Goal: Task Accomplishment & Management: Manage account settings

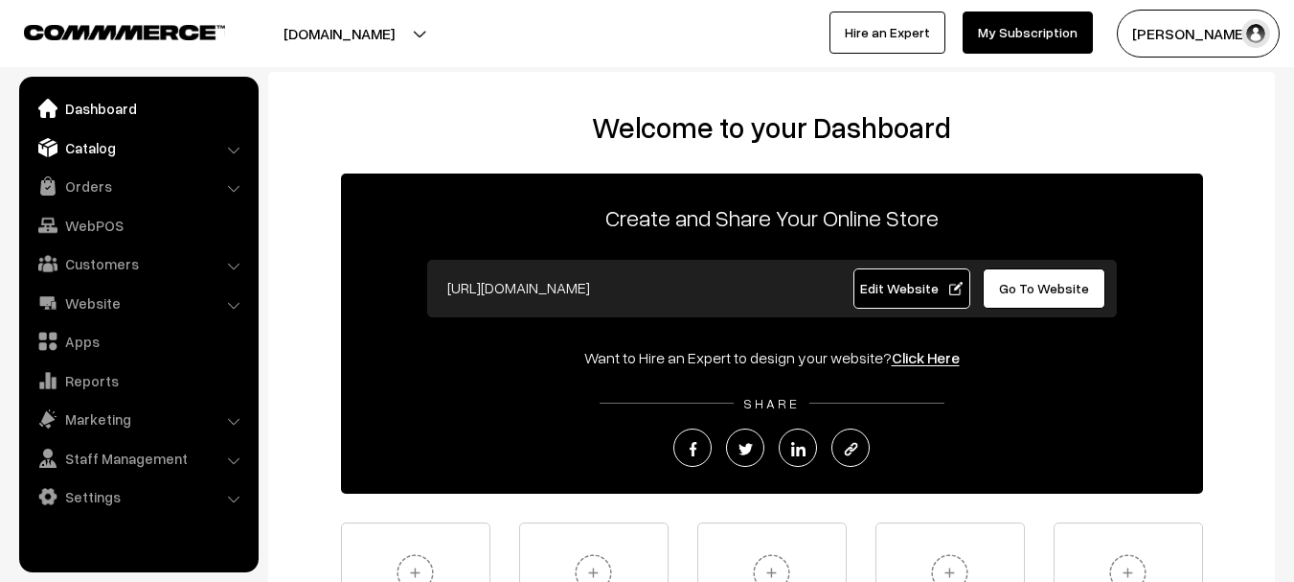
click at [115, 143] on link "Catalog" at bounding box center [138, 147] width 228 height 34
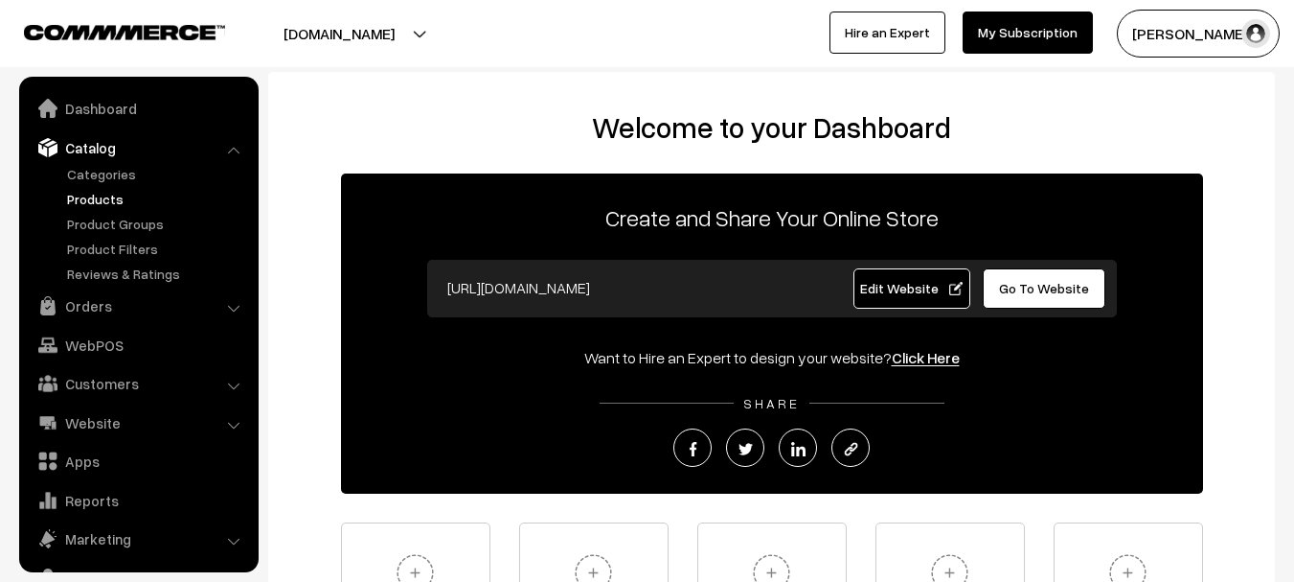
click at [109, 195] on link "Products" at bounding box center [157, 199] width 190 height 20
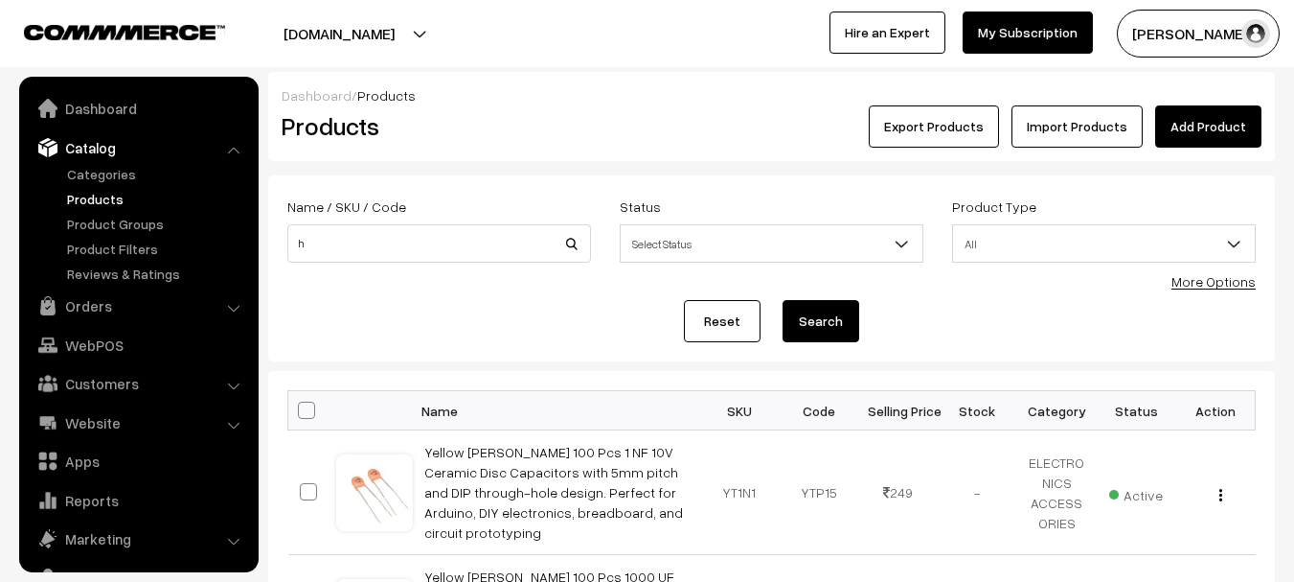
scroll to position [54, 0]
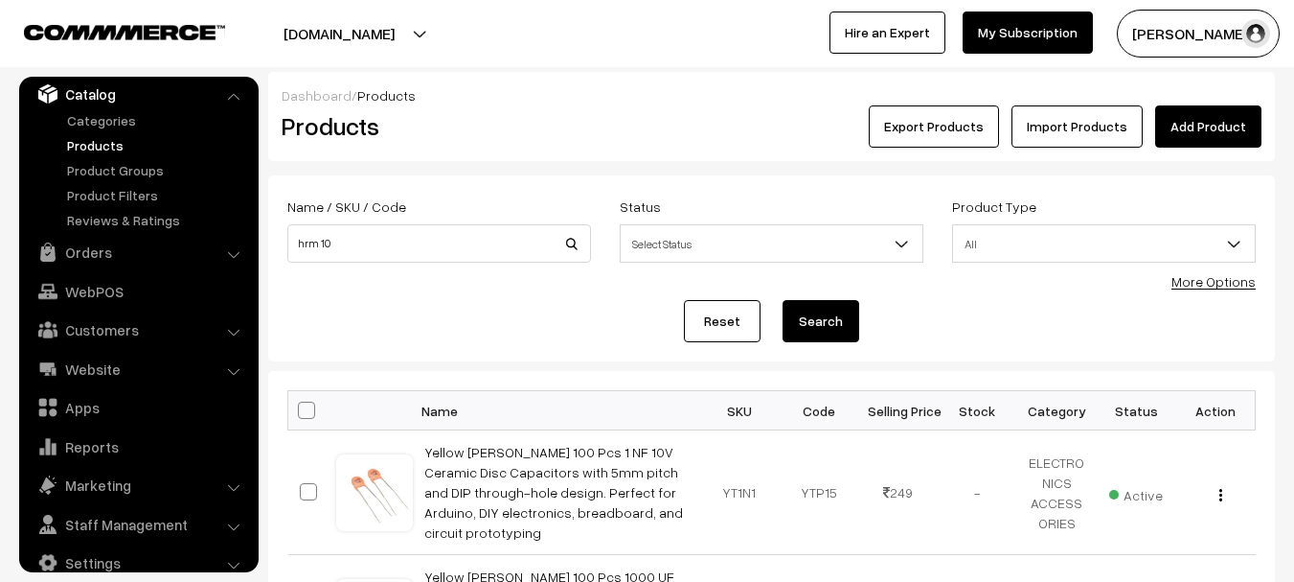
type input "hrm 10"
click at [783, 300] on button "Search" at bounding box center [821, 321] width 77 height 42
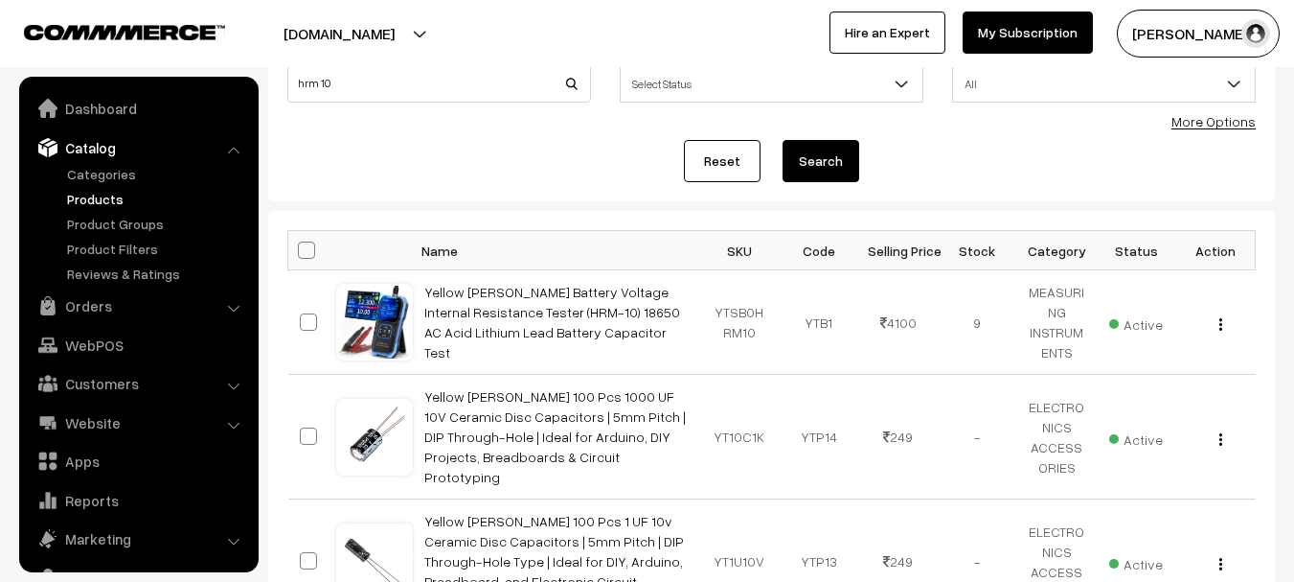
scroll to position [54, 0]
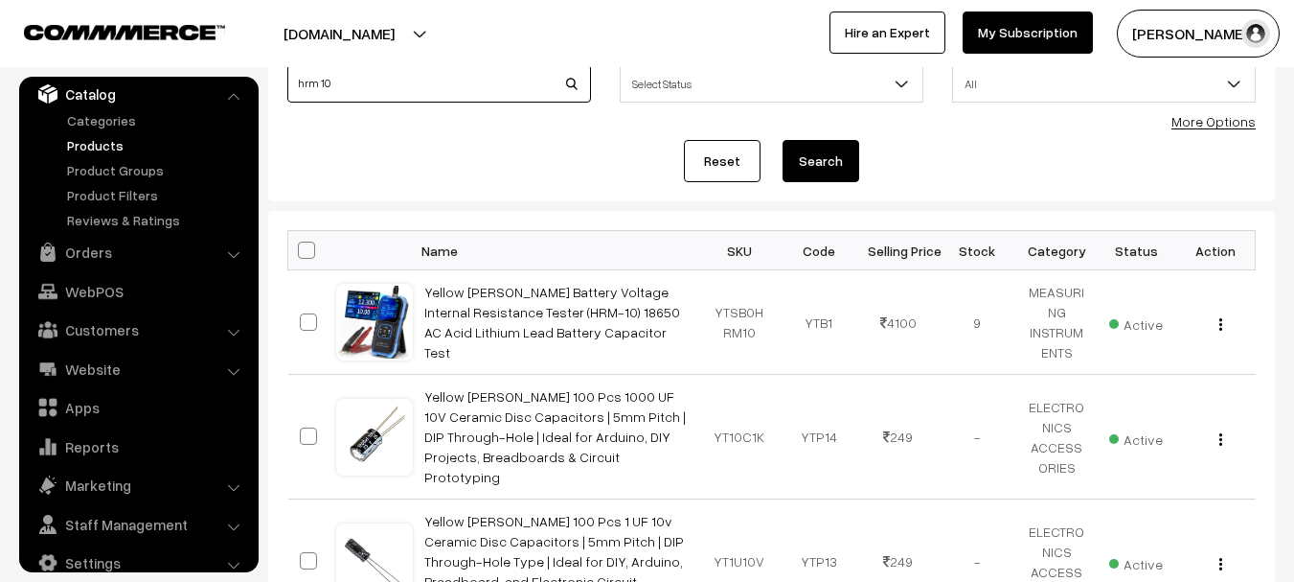
drag, startPoint x: 391, startPoint y: 72, endPoint x: 239, endPoint y: 80, distance: 152.5
type input "1014d"
click at [783, 140] on button "Search" at bounding box center [821, 161] width 77 height 42
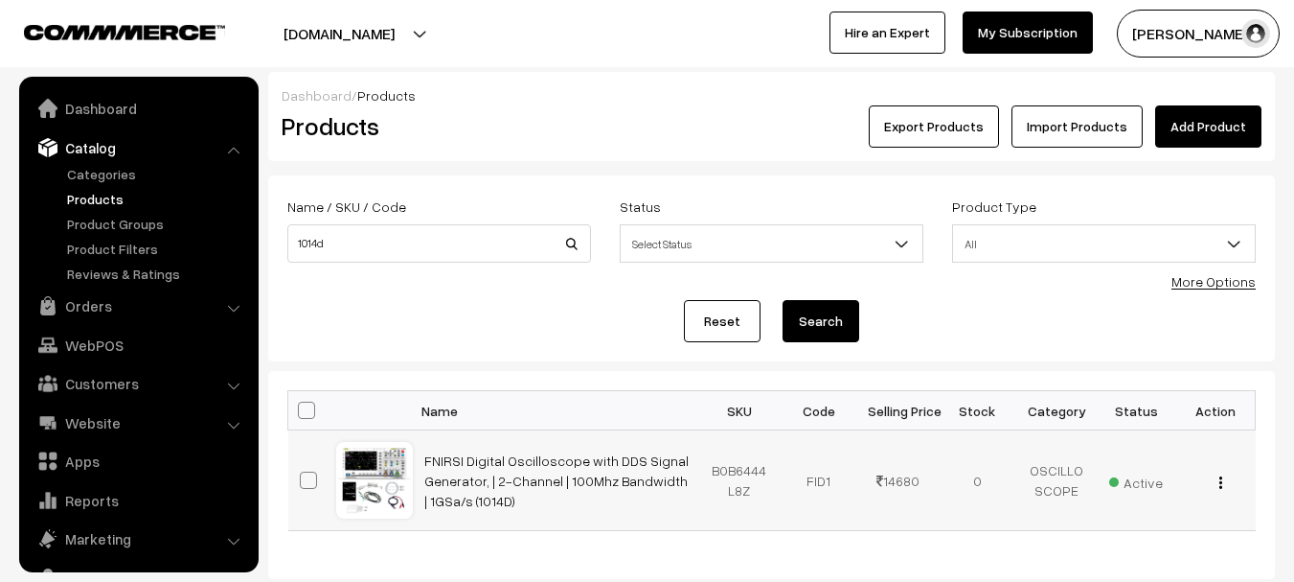
scroll to position [54, 0]
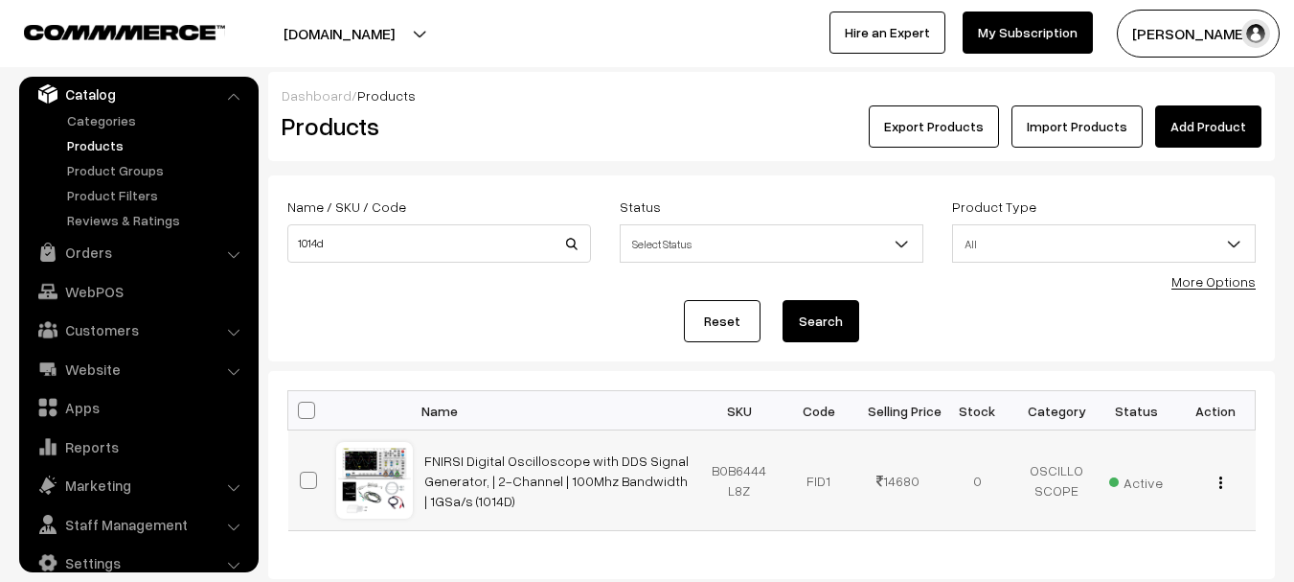
click at [1220, 488] on img "button" at bounding box center [1221, 482] width 3 height 12
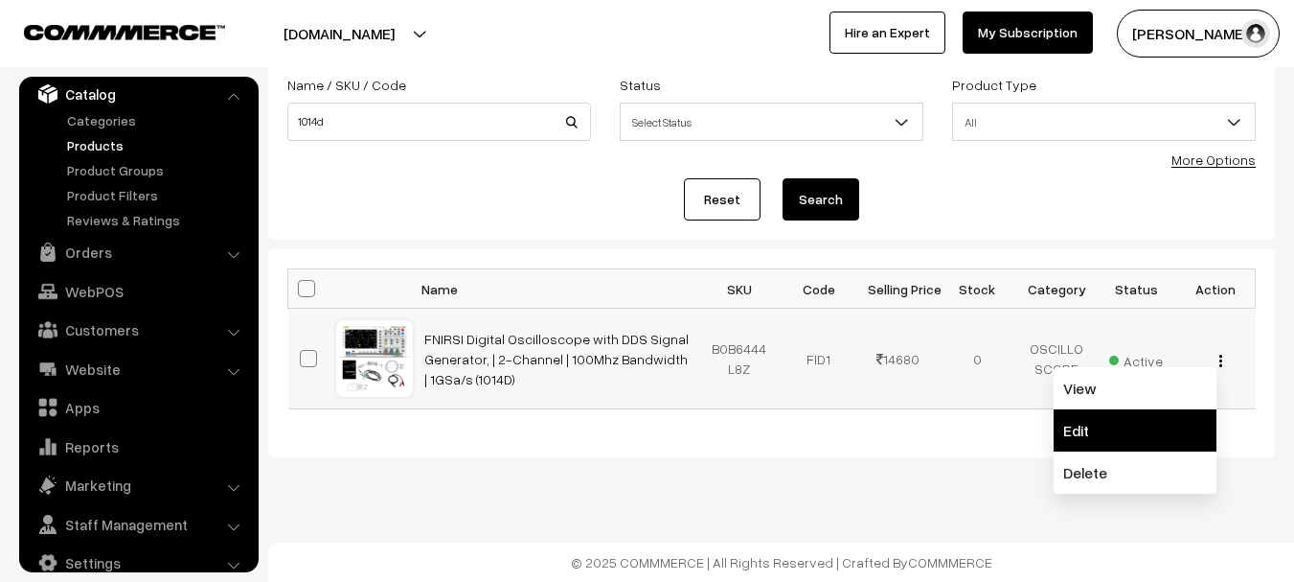
click at [1143, 425] on link "Edit" at bounding box center [1135, 430] width 163 height 42
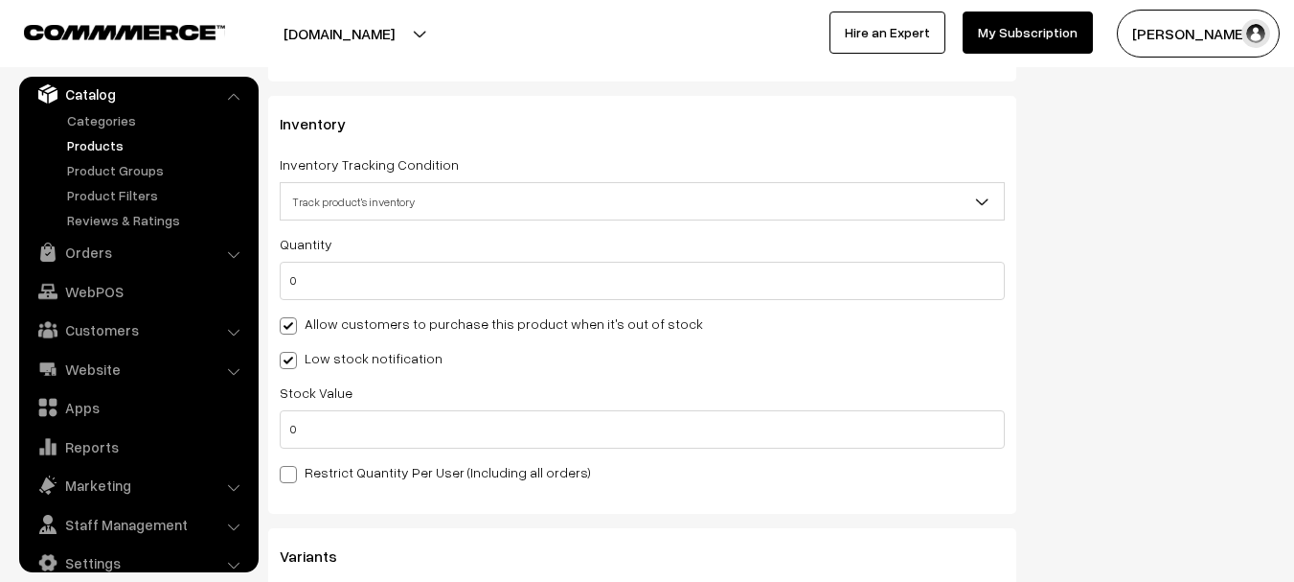
scroll to position [2270, 0]
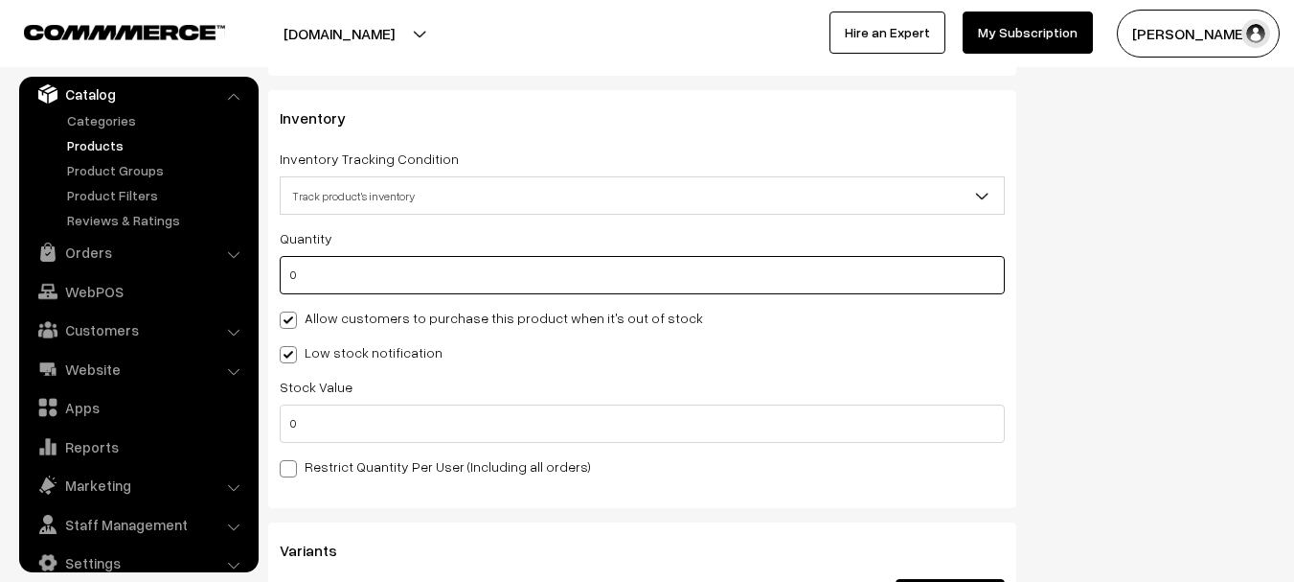
click at [363, 278] on input "0" at bounding box center [642, 275] width 725 height 38
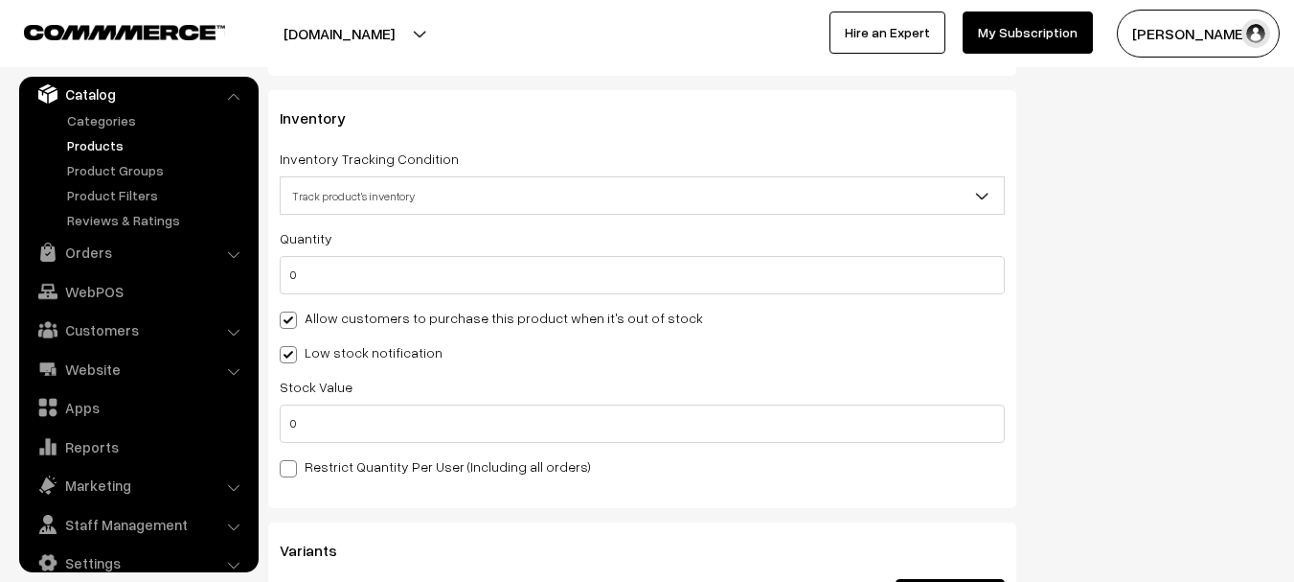
click at [363, 190] on span "Track product's inventory" at bounding box center [642, 196] width 723 height 34
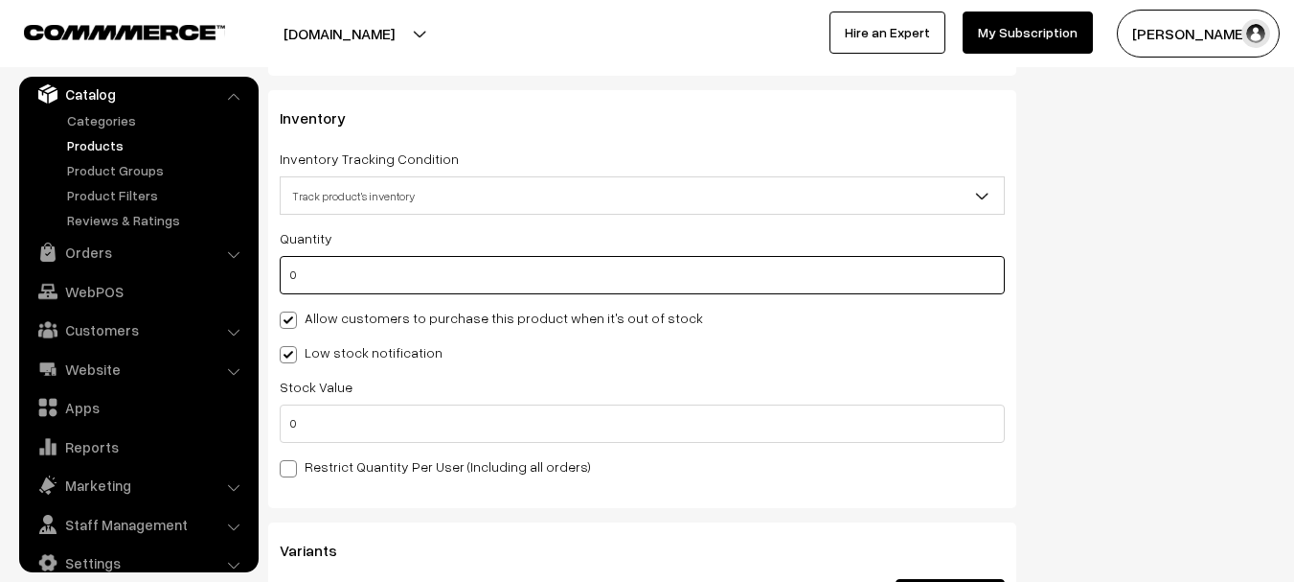
click at [332, 277] on input "0" at bounding box center [642, 275] width 725 height 38
type input "0"
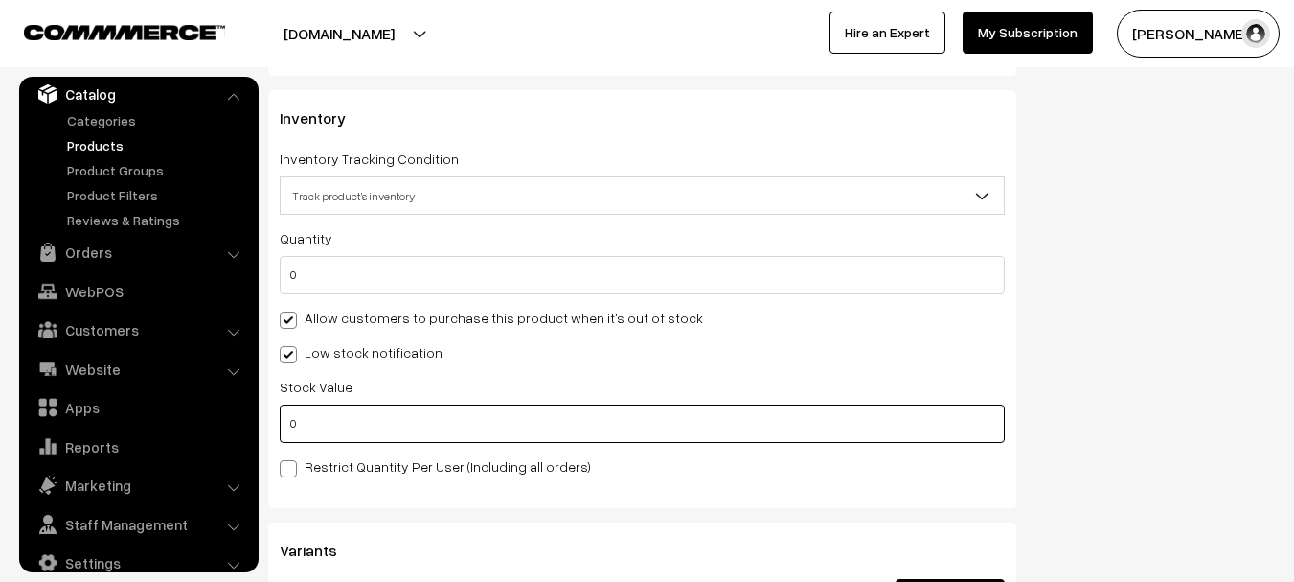
click at [333, 417] on input "0" at bounding box center [642, 423] width 725 height 38
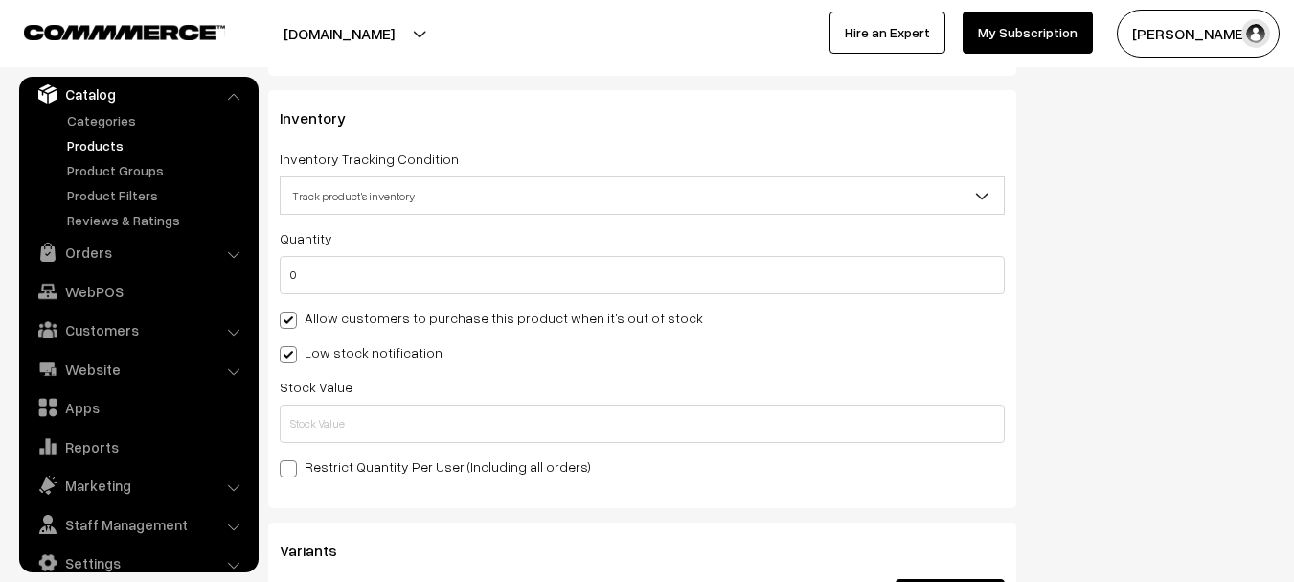
click at [285, 312] on span at bounding box center [288, 319] width 17 height 17
click at [285, 312] on input "Allow customers to purchase this product when it's out of stock" at bounding box center [286, 316] width 12 height 12
checkbox input "false"
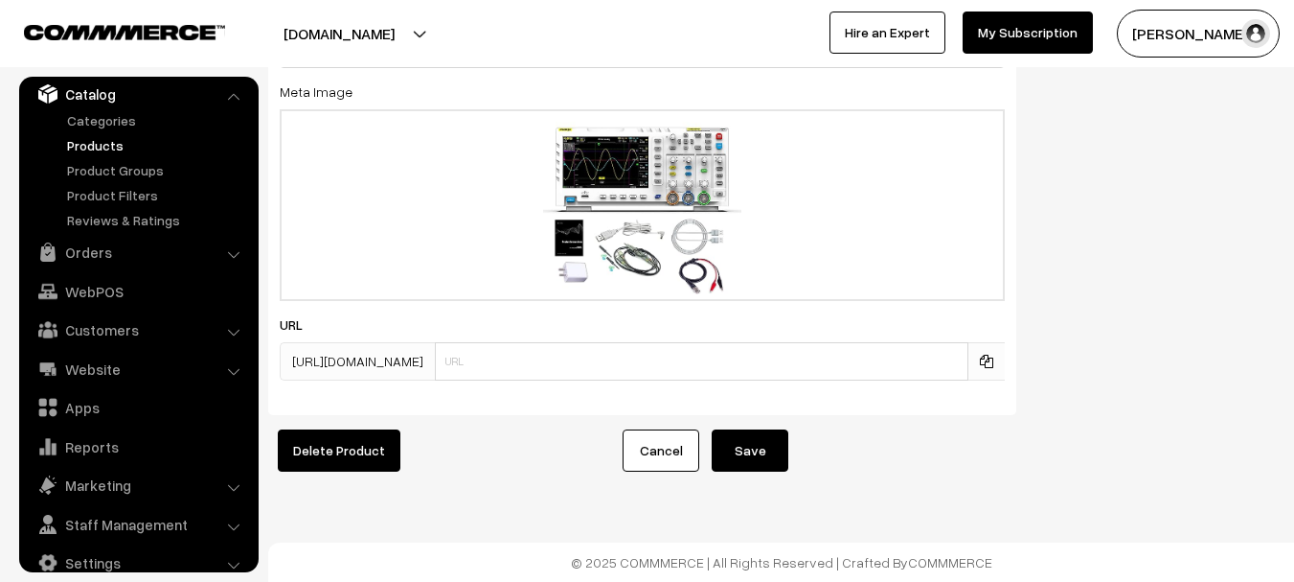
click at [786, 429] on button "Save" at bounding box center [750, 450] width 77 height 42
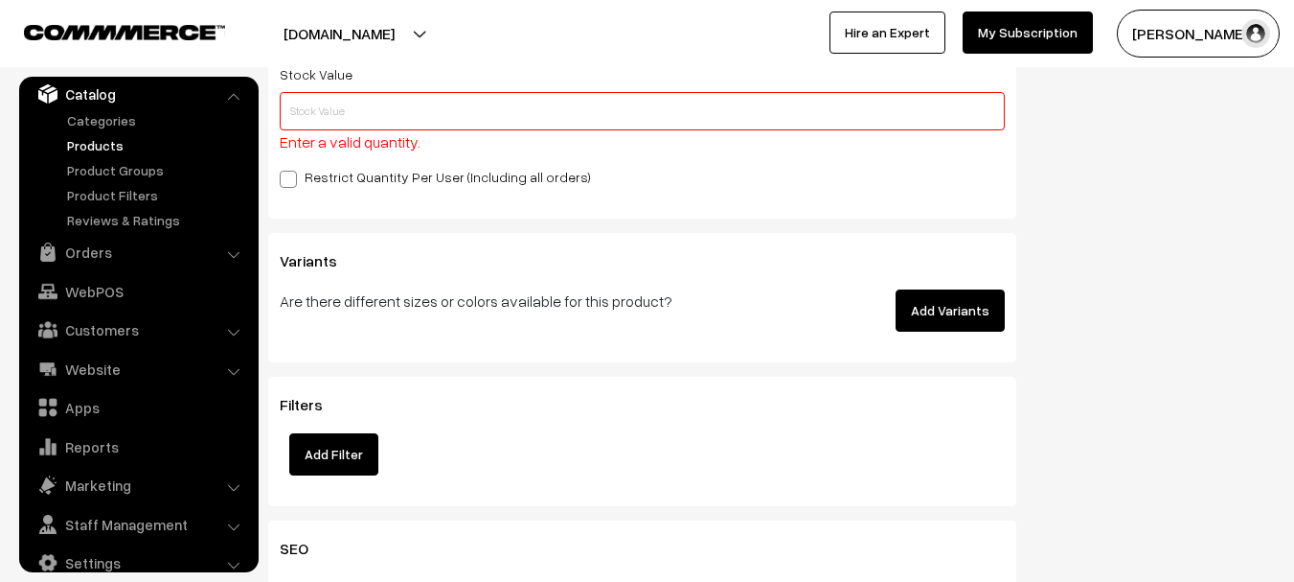
scroll to position [2579, 0]
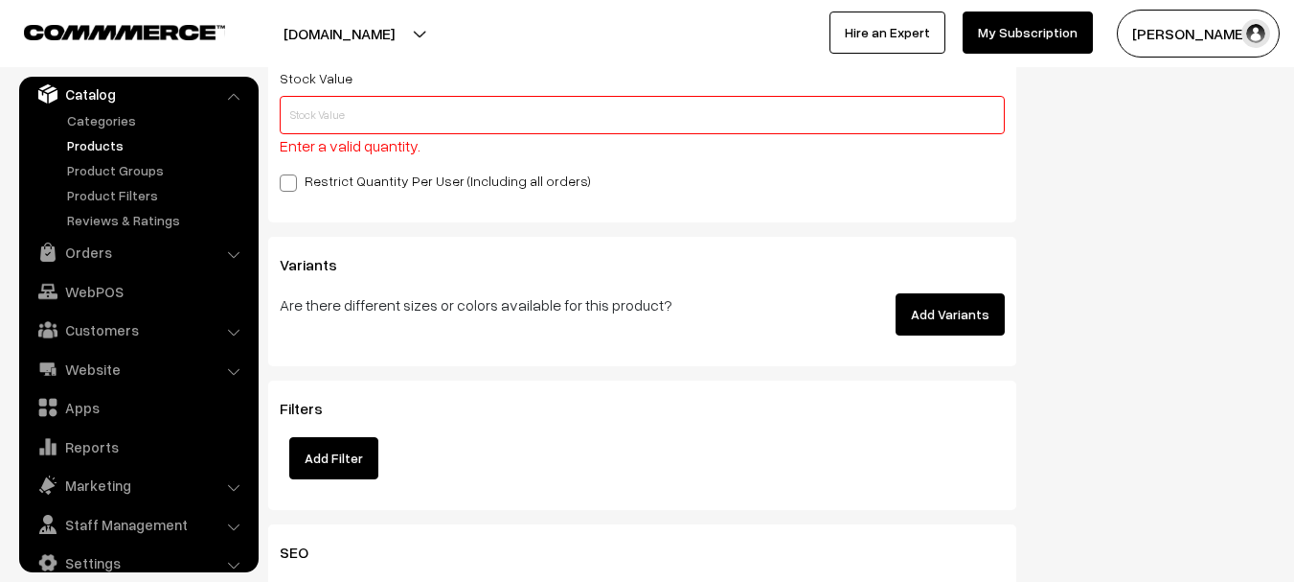
click at [421, 112] on input "text" at bounding box center [642, 115] width 725 height 38
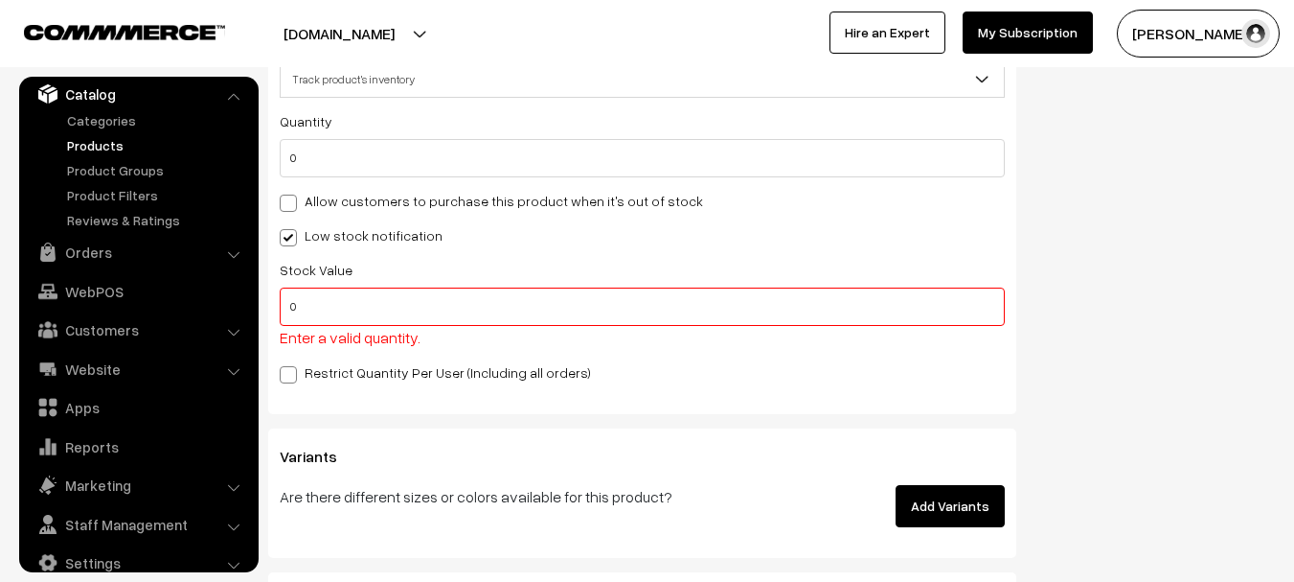
scroll to position [2260, 0]
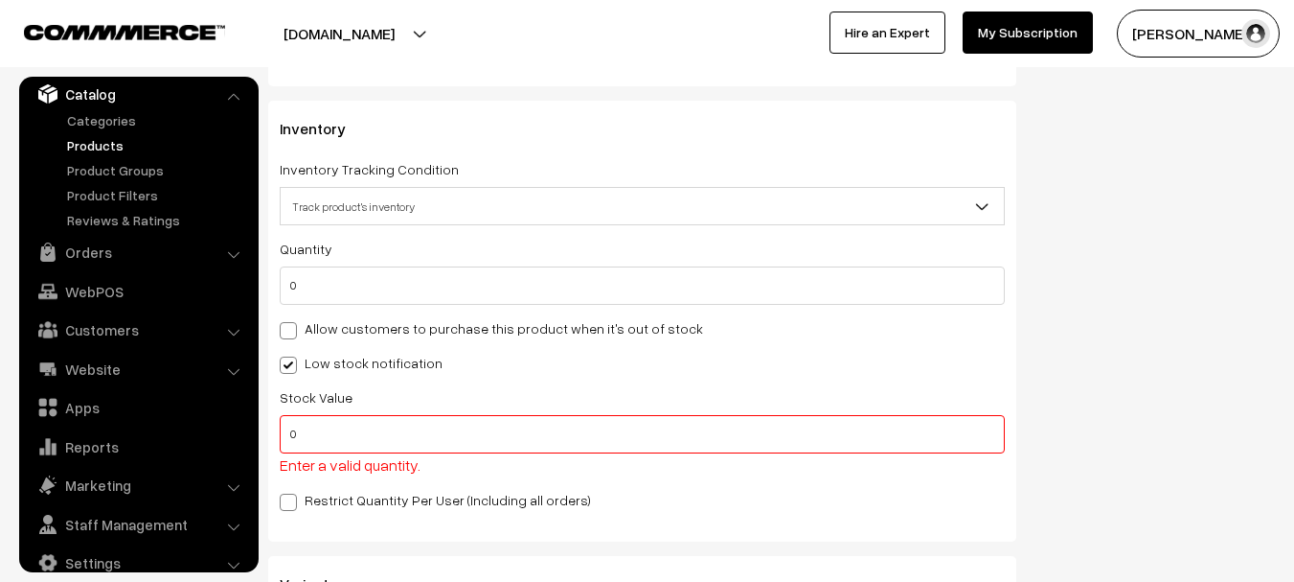
type input "0"
click at [294, 362] on span at bounding box center [288, 364] width 17 height 17
click at [292, 362] on input "Low stock notification" at bounding box center [286, 361] width 12 height 12
checkbox input "false"
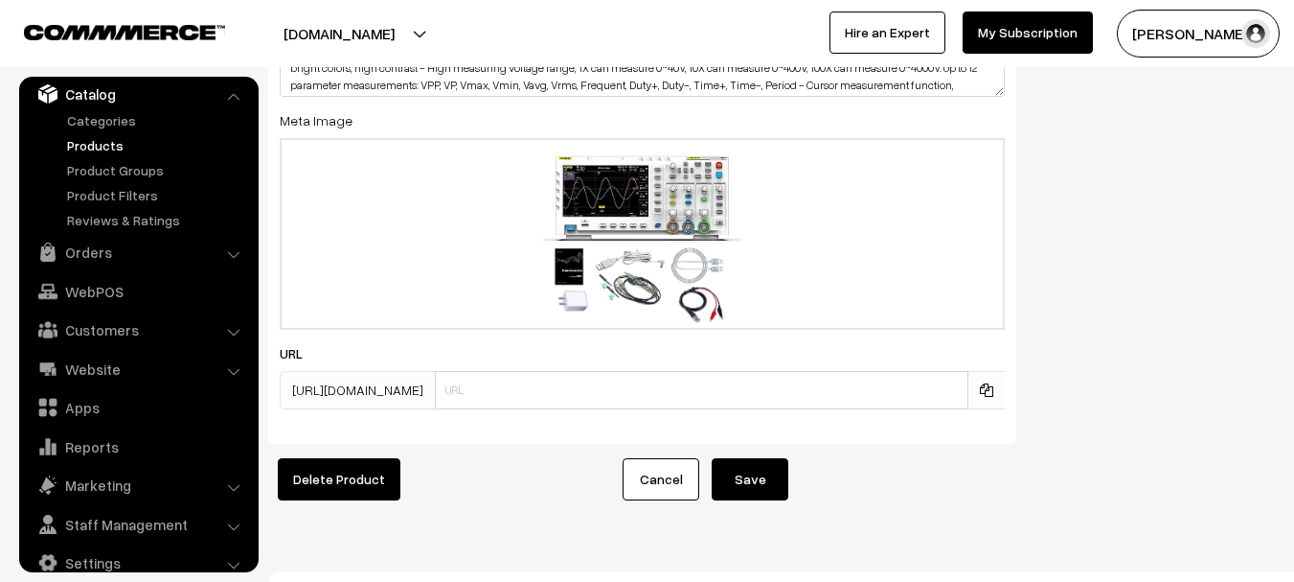
scroll to position [3834, 0]
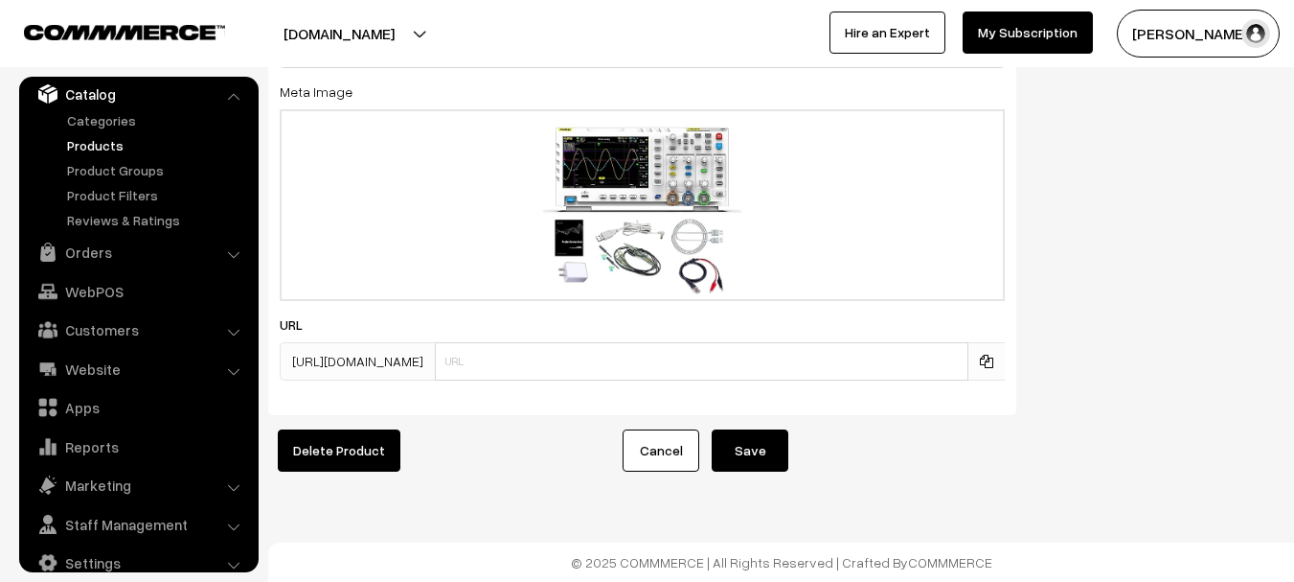
click at [752, 449] on button "Save" at bounding box center [750, 450] width 77 height 42
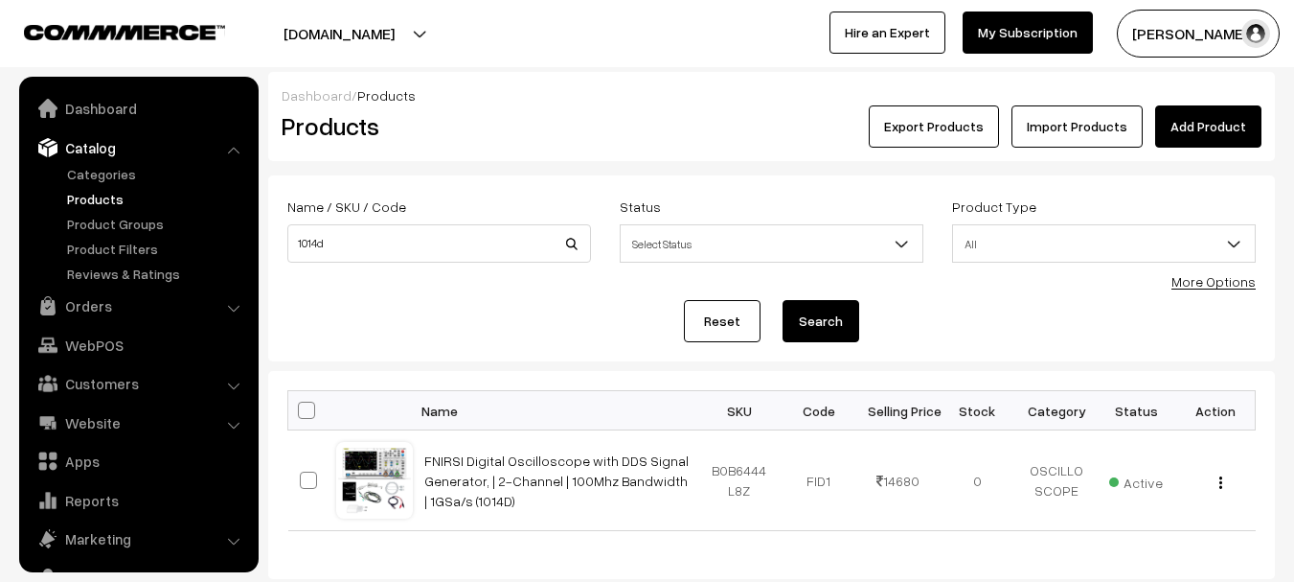
scroll to position [54, 0]
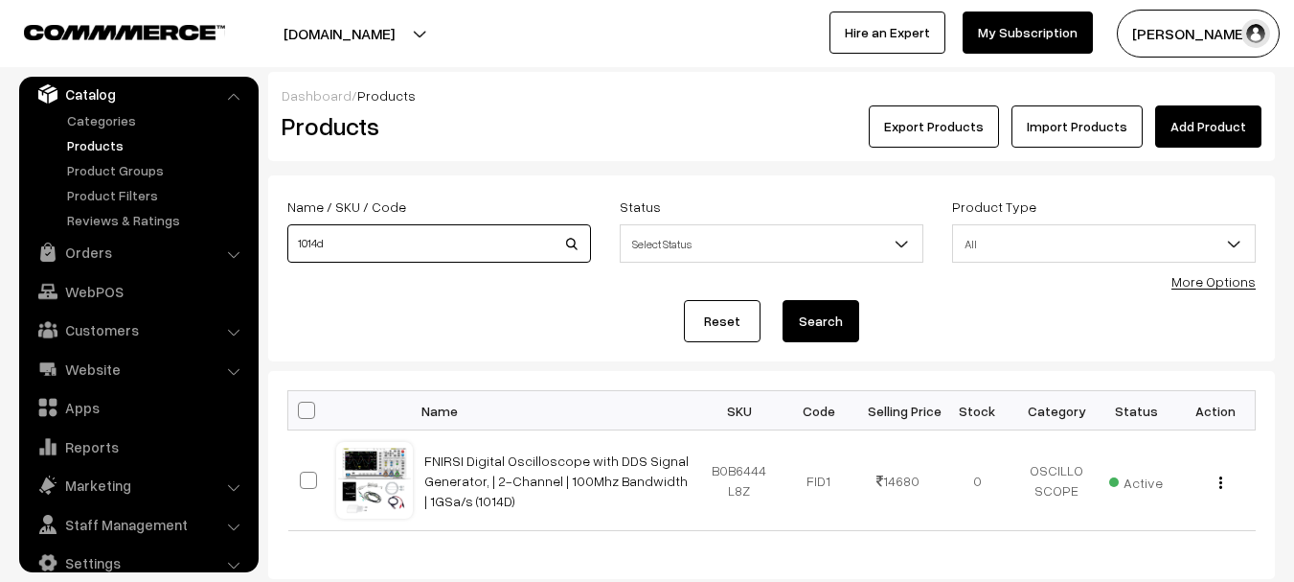
click at [407, 240] on input "1014d" at bounding box center [439, 243] width 304 height 38
click at [356, 250] on input "1014d" at bounding box center [439, 243] width 304 height 38
type input "1"
type input "w"
click at [440, 245] on input at bounding box center [439, 243] width 304 height 38
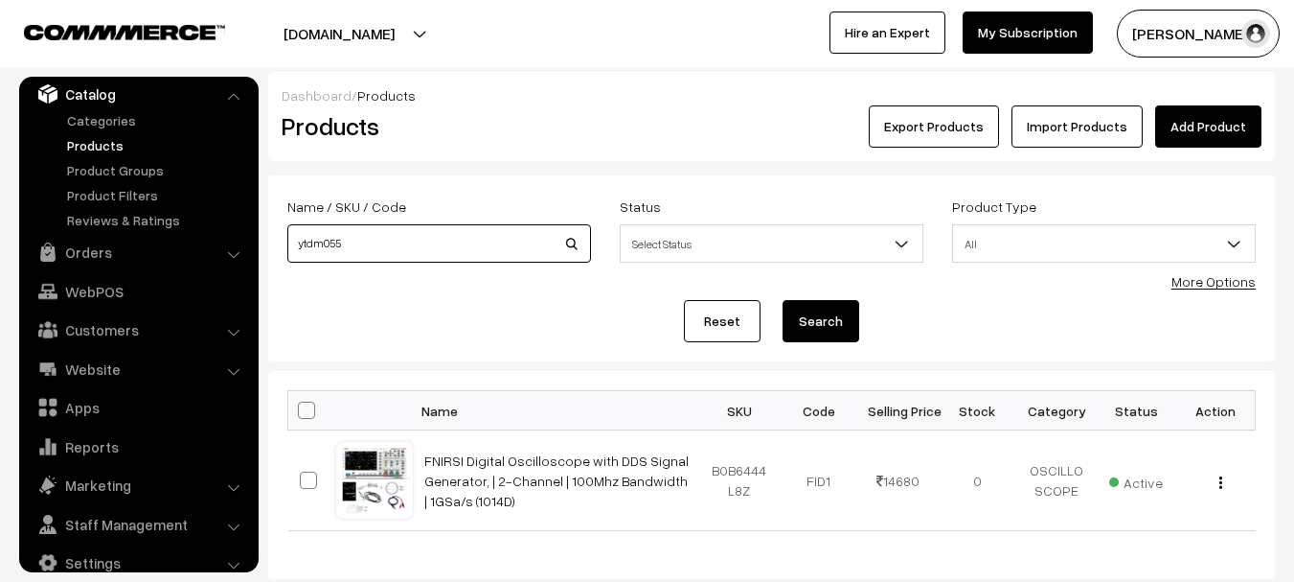
type input "ytdm055"
click at [783, 300] on button "Search" at bounding box center [821, 321] width 77 height 42
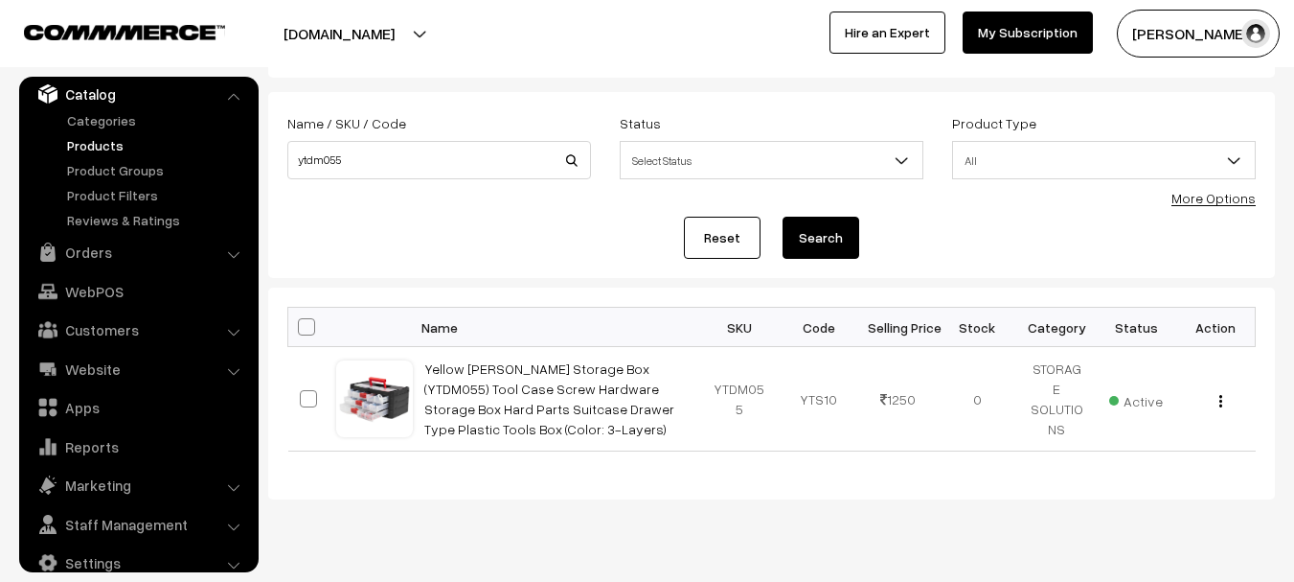
scroll to position [125, 0]
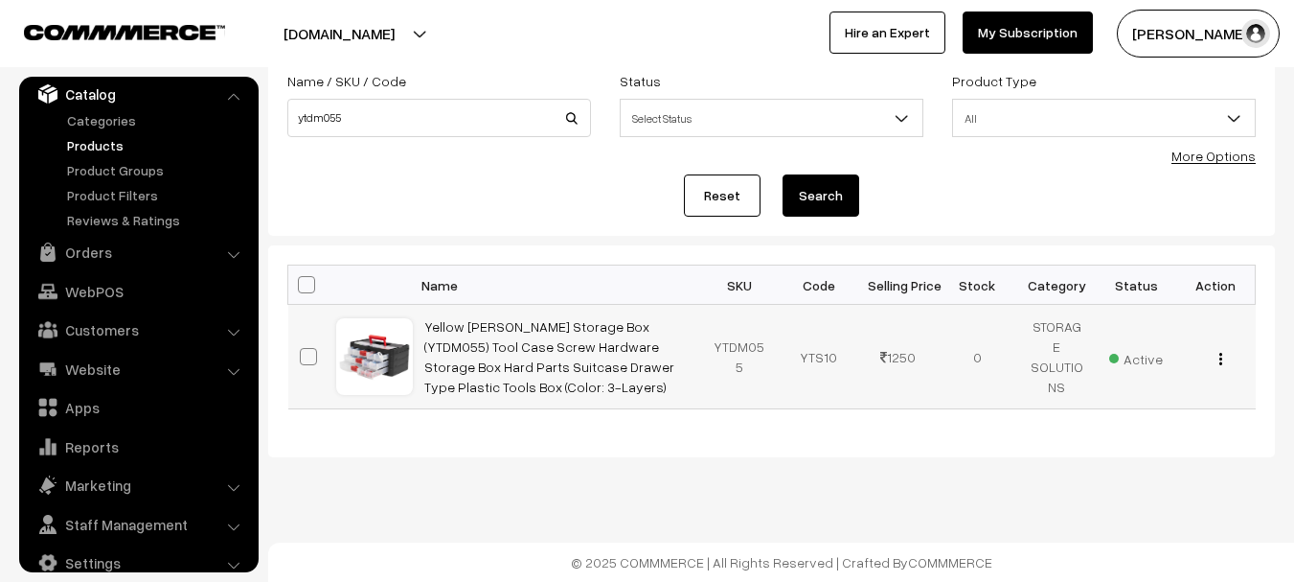
click at [1222, 361] on button "button" at bounding box center [1221, 358] width 5 height 15
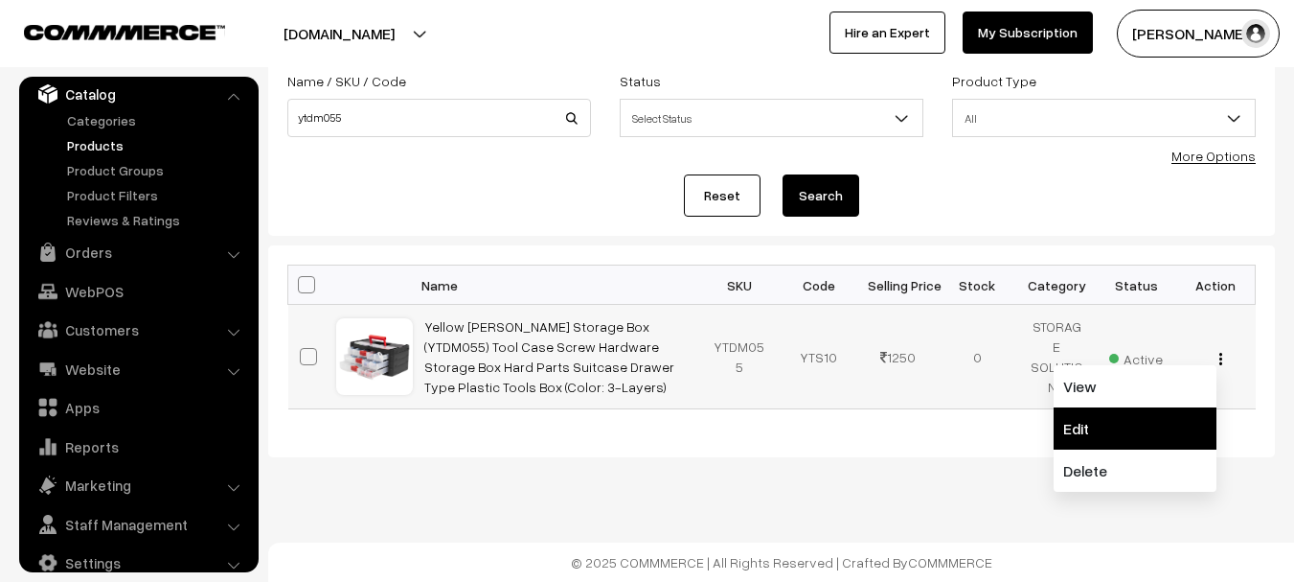
click at [1064, 438] on link "Edit" at bounding box center [1135, 428] width 163 height 42
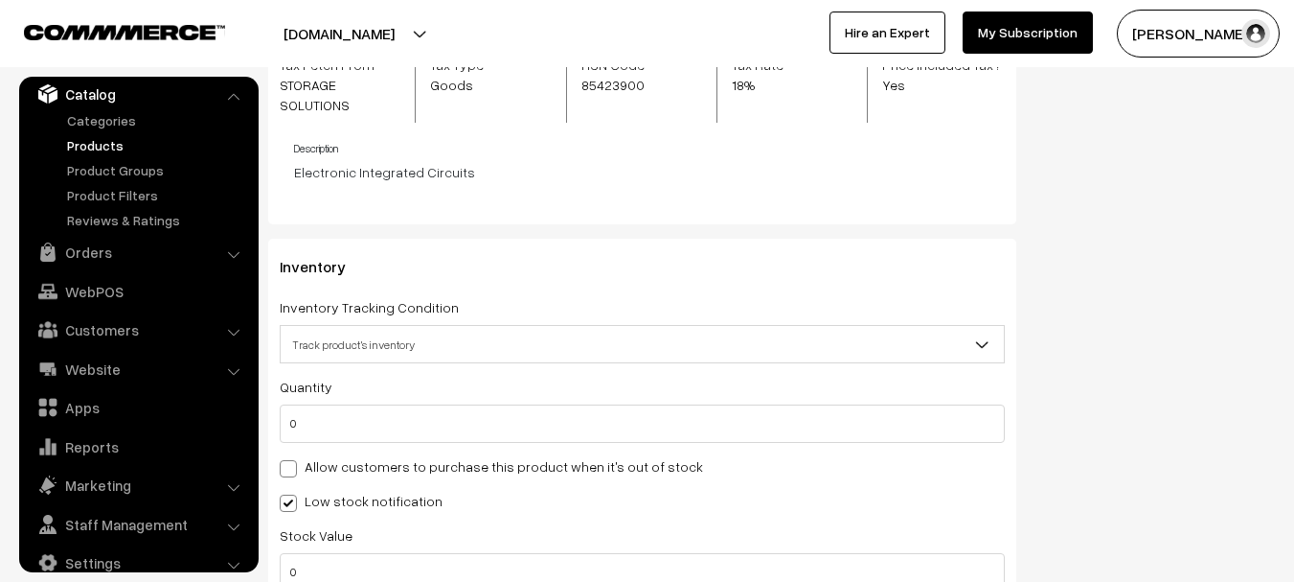
scroll to position [2235, 0]
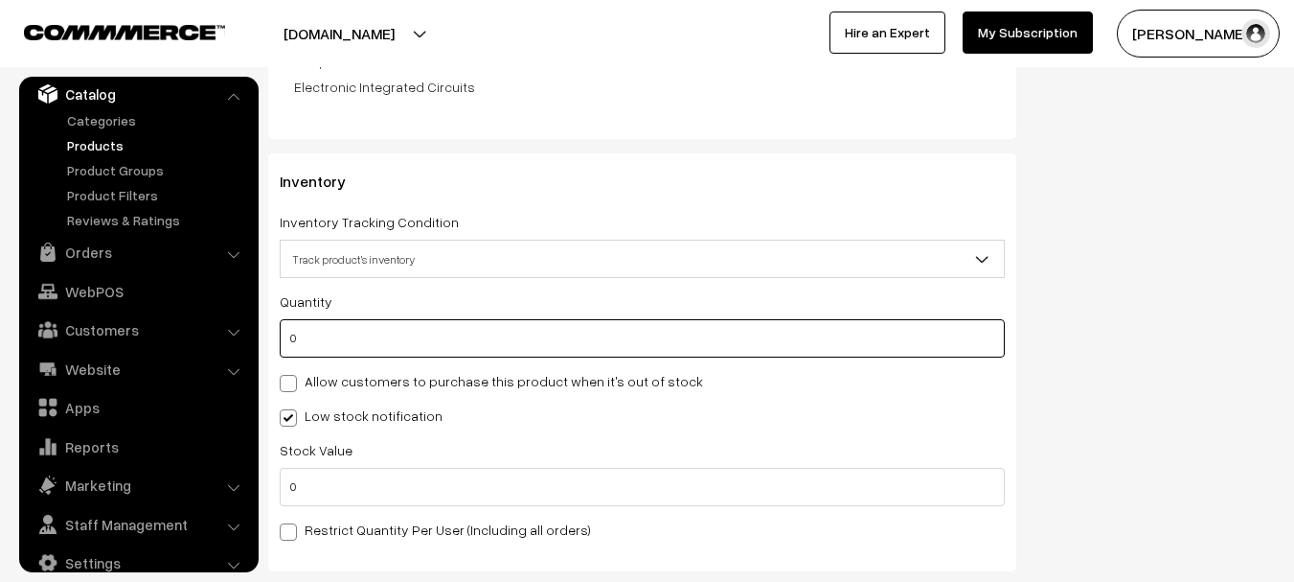
click at [361, 319] on input "0" at bounding box center [642, 338] width 725 height 38
type input "1"
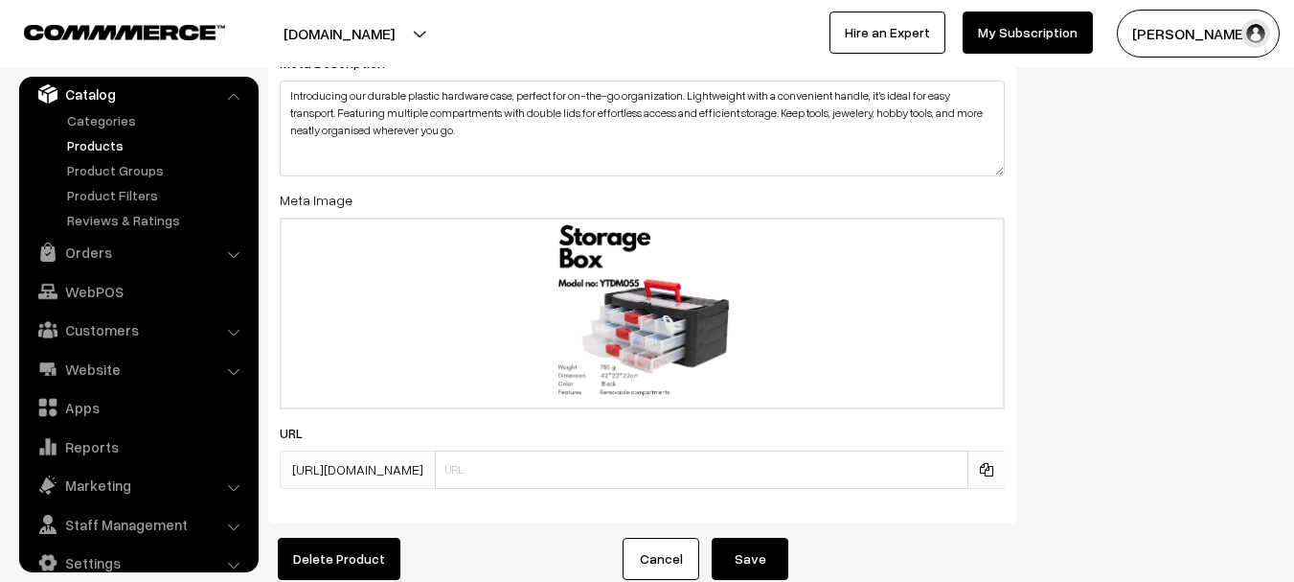
scroll to position [4197, 0]
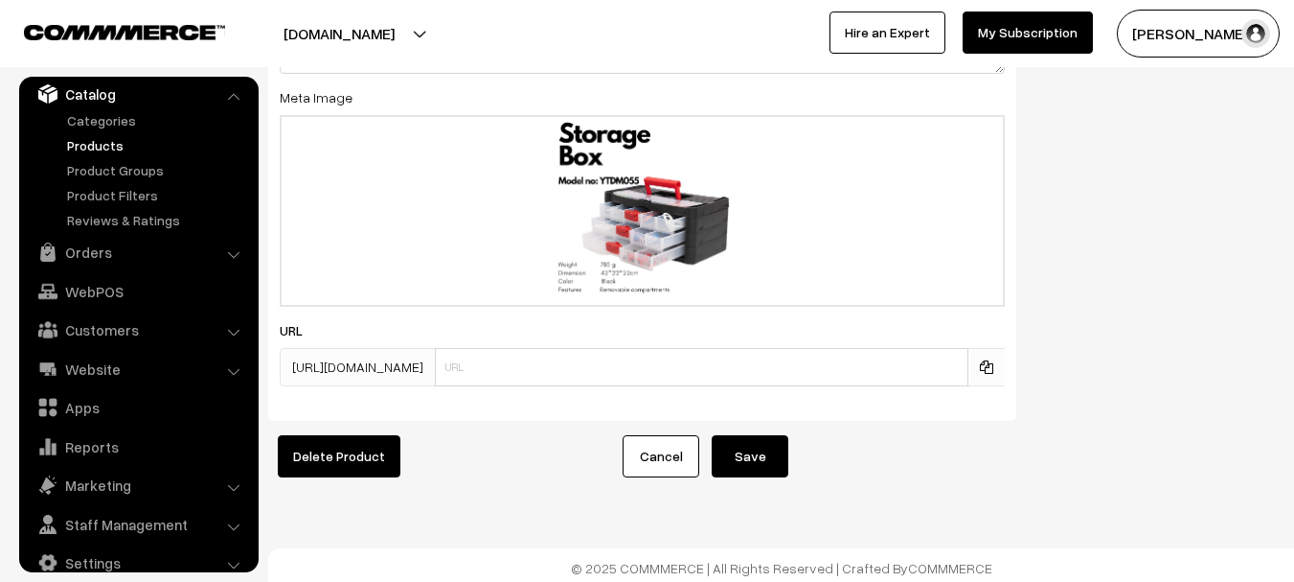
type input "1"
click at [762, 435] on button "Save" at bounding box center [750, 456] width 77 height 42
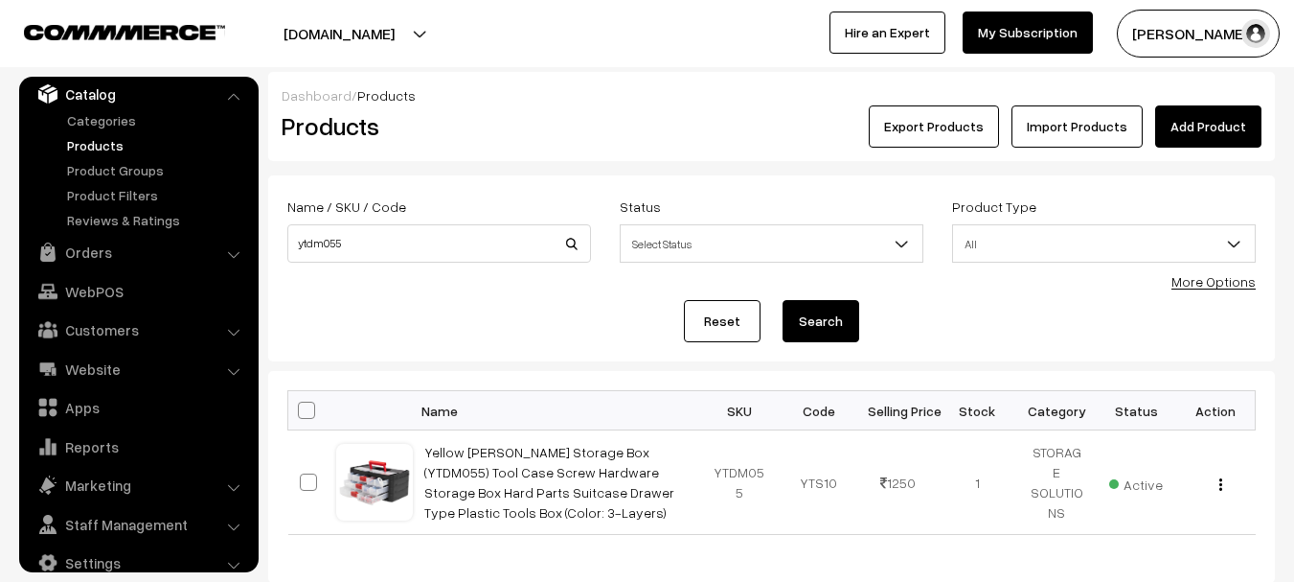
click at [126, 138] on link "Products" at bounding box center [157, 145] width 190 height 20
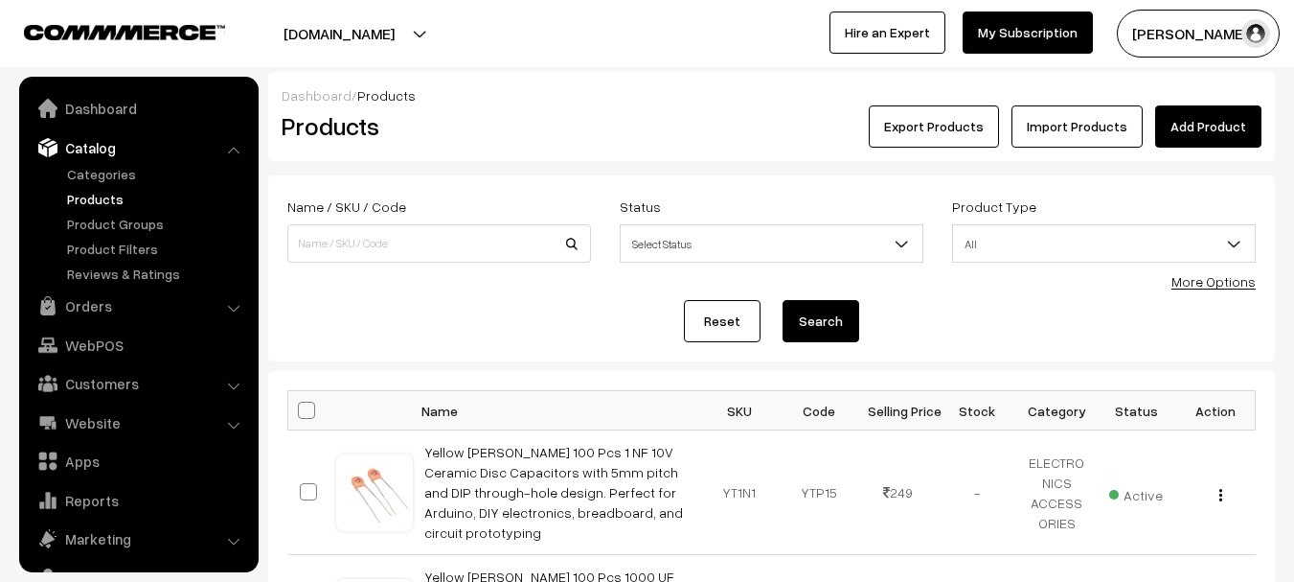
scroll to position [54, 0]
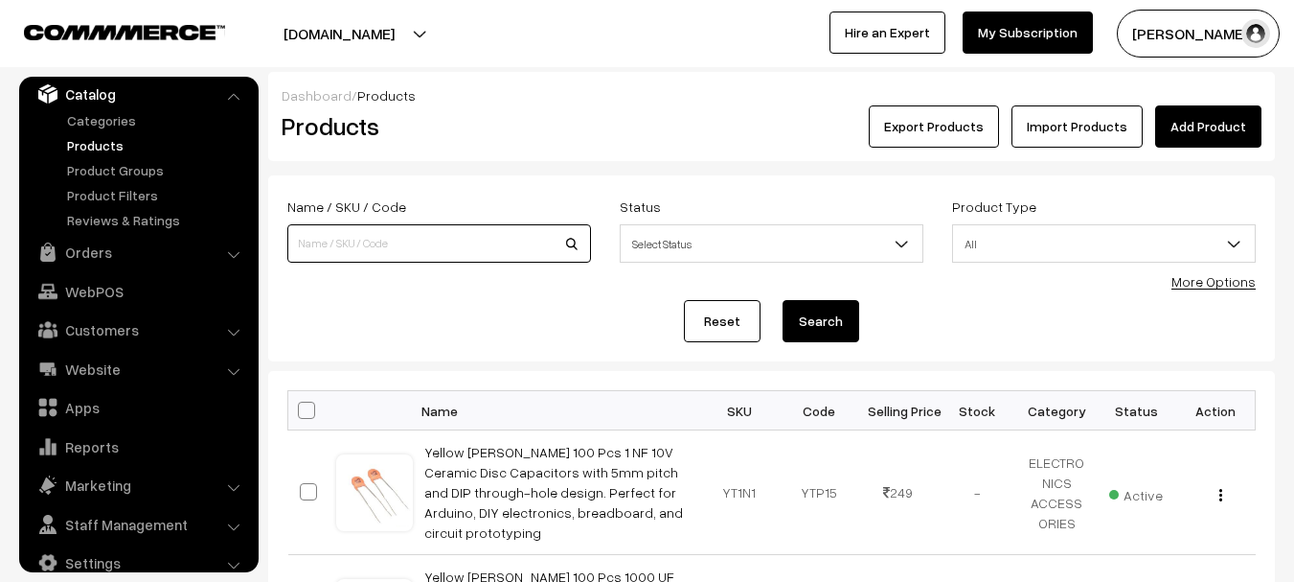
click at [357, 226] on input at bounding box center [439, 243] width 304 height 38
